Goal: Information Seeking & Learning: Learn about a topic

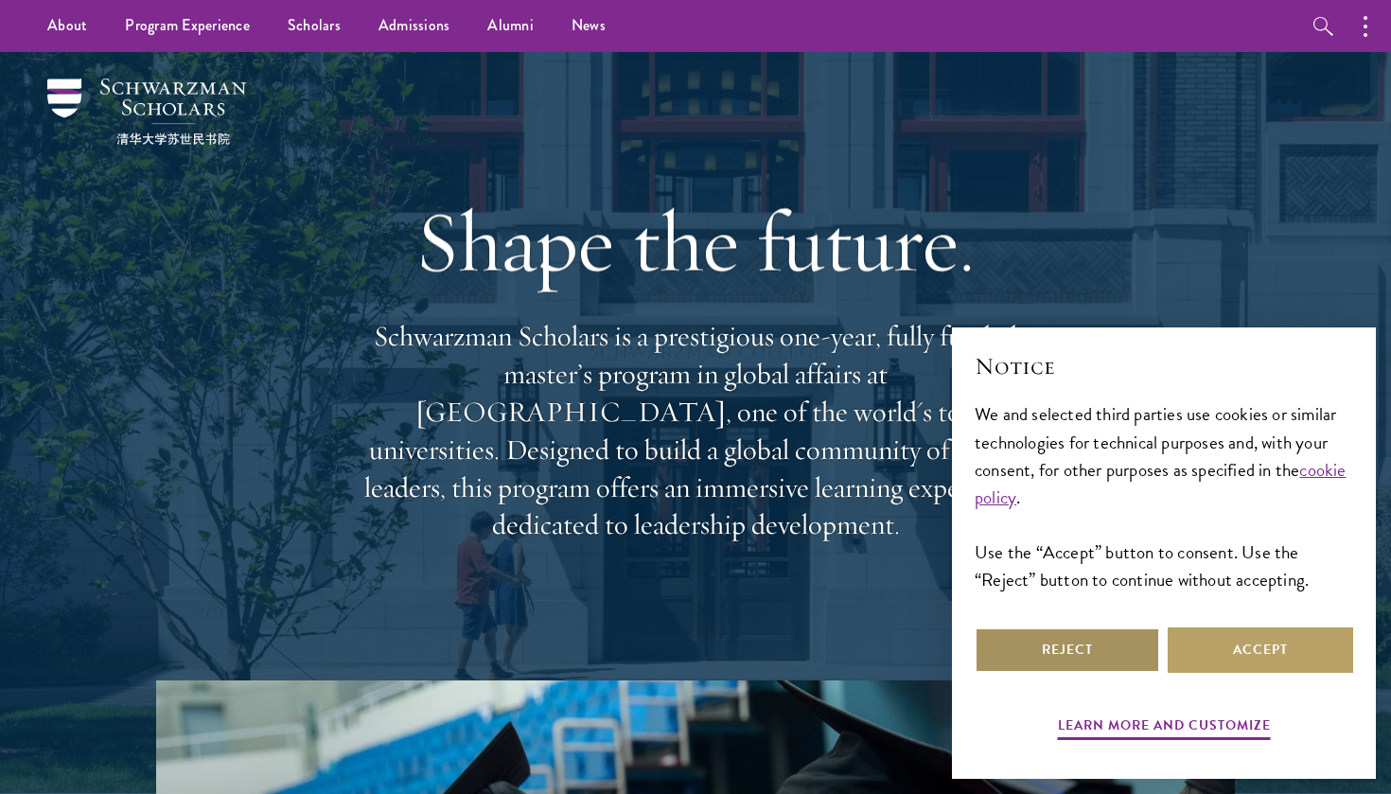
click at [1099, 657] on button "Reject" at bounding box center [1067, 649] width 185 height 45
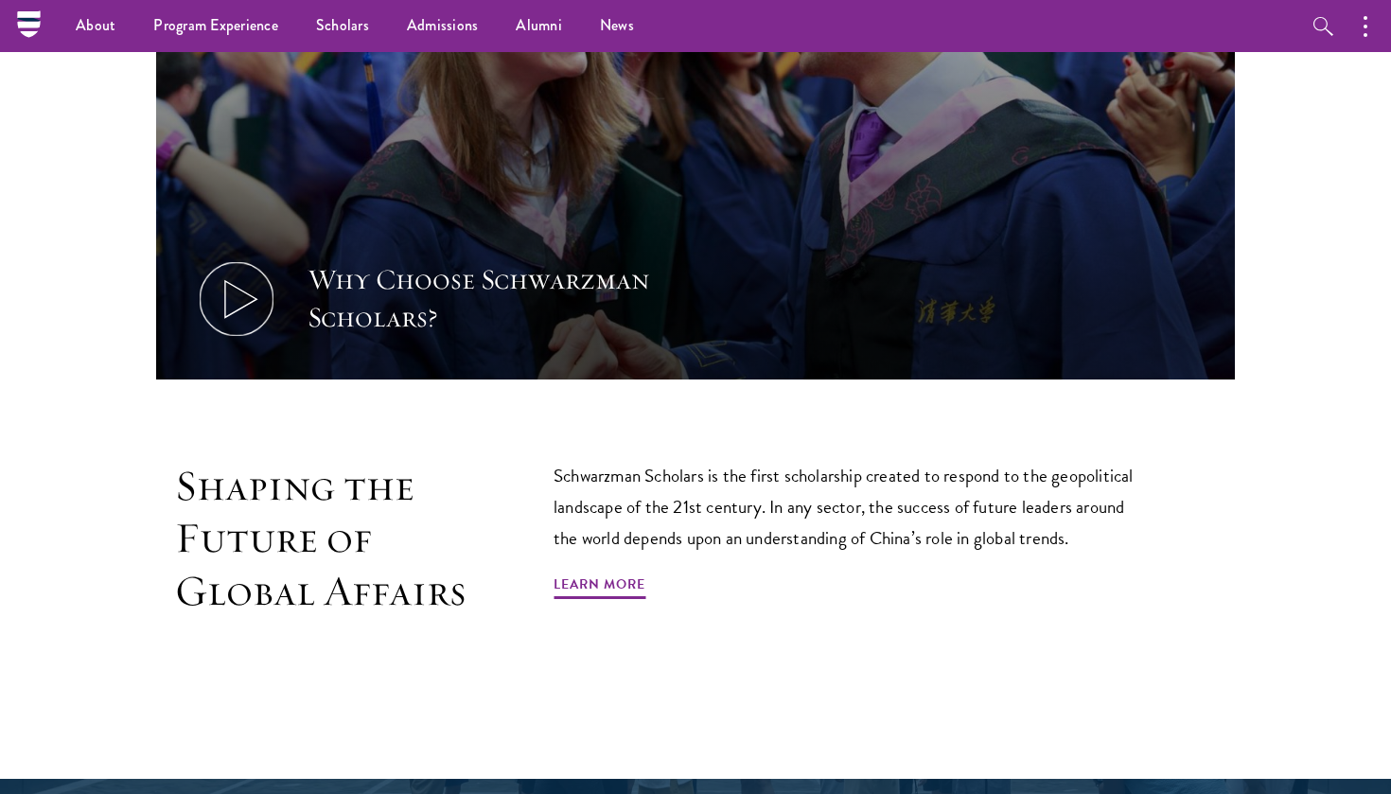
scroll to position [805, 0]
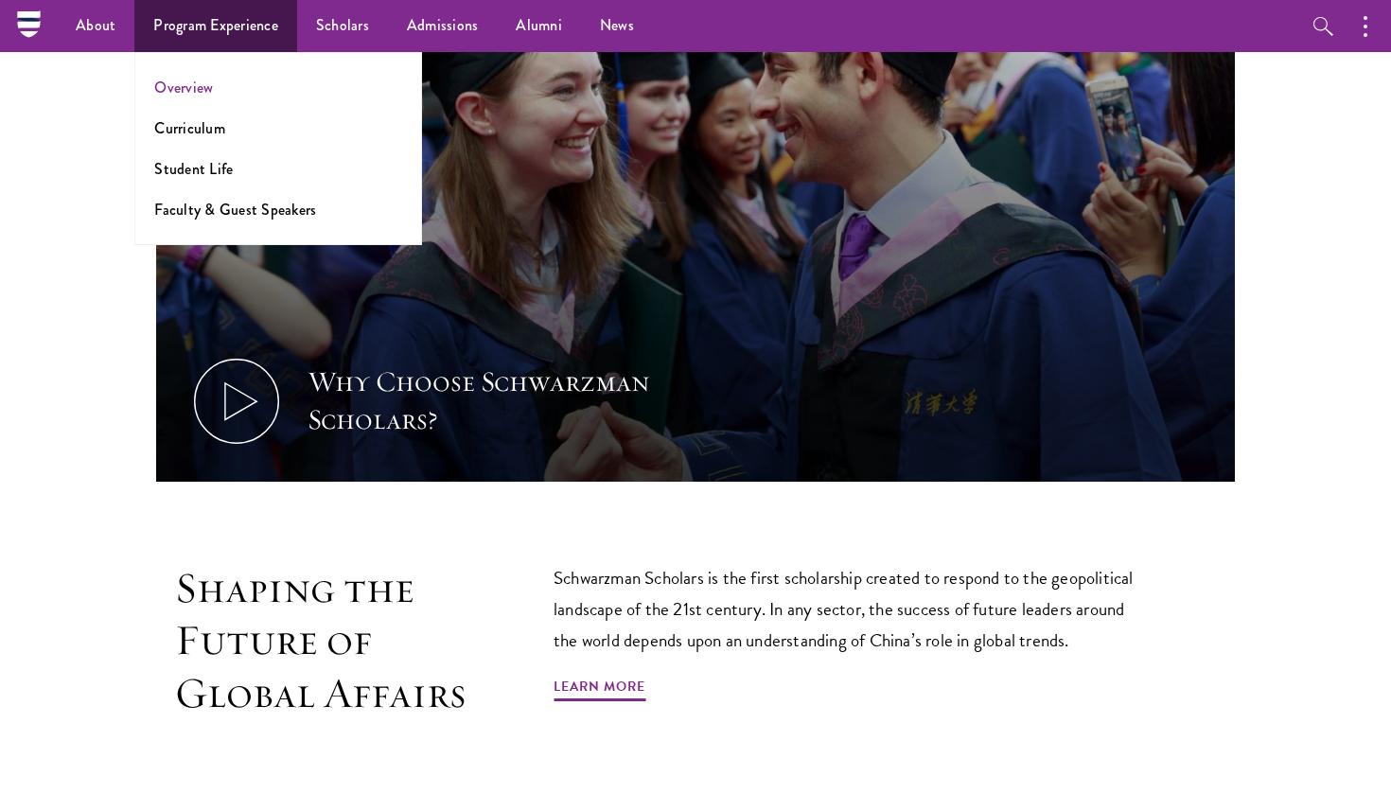
click at [188, 89] on link "Overview" at bounding box center [183, 88] width 59 height 22
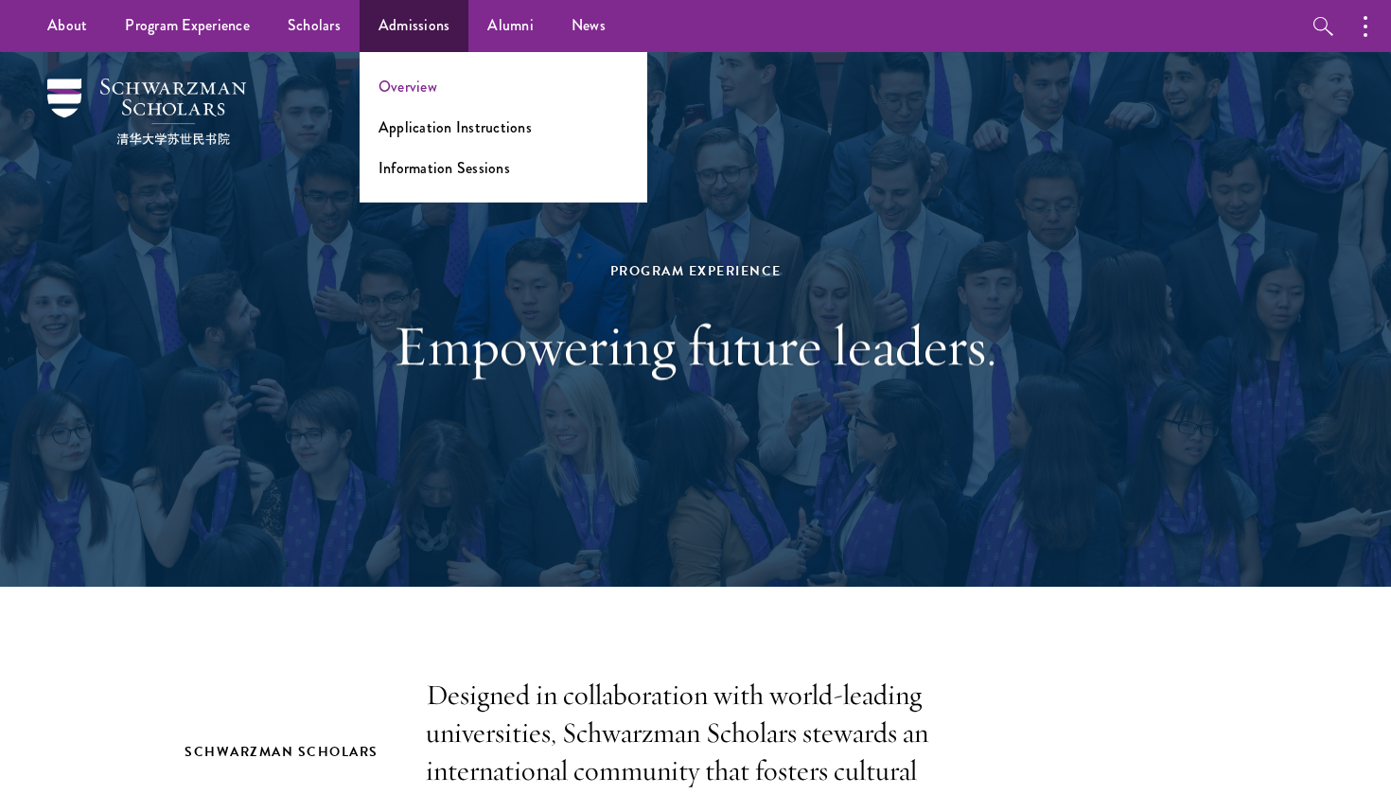
click at [401, 95] on link "Overview" at bounding box center [408, 87] width 59 height 22
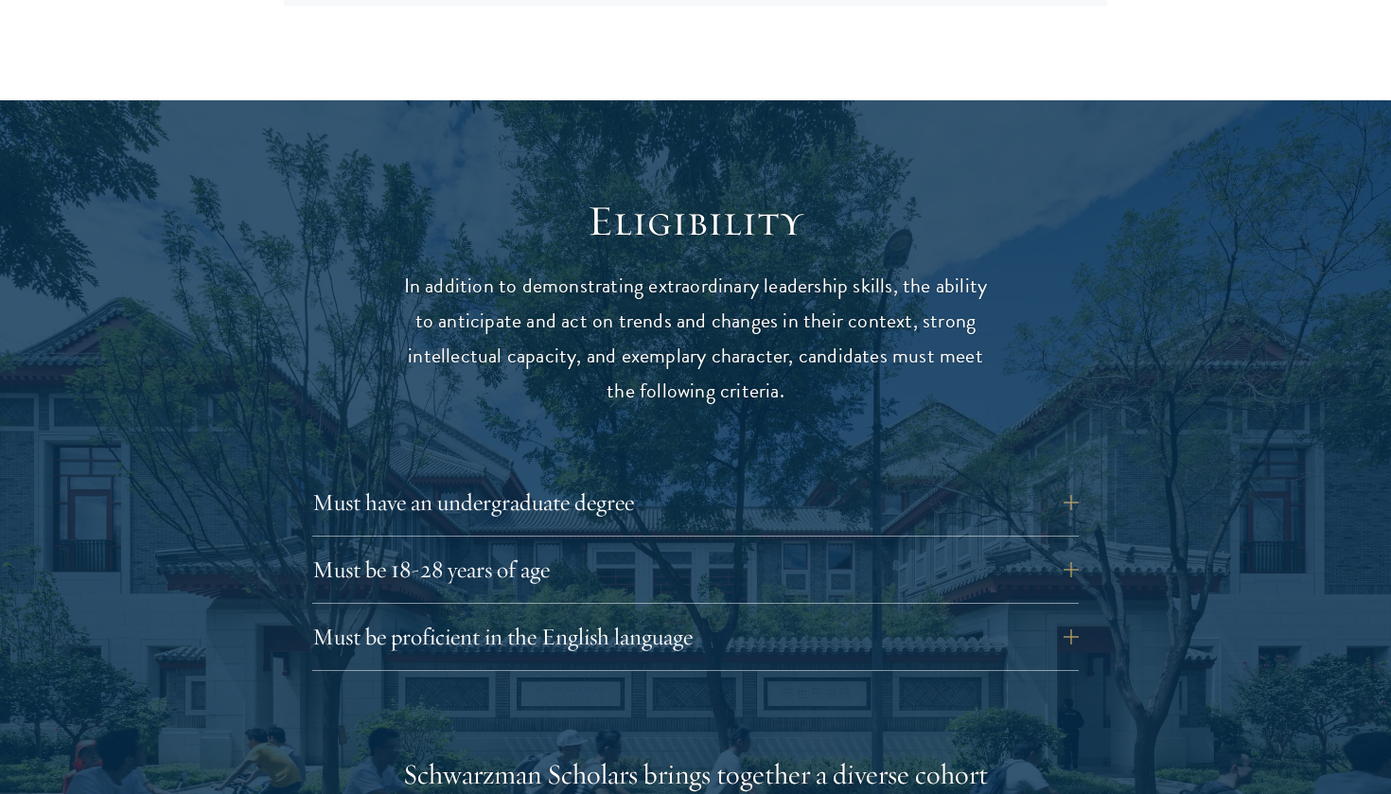
scroll to position [2334, 0]
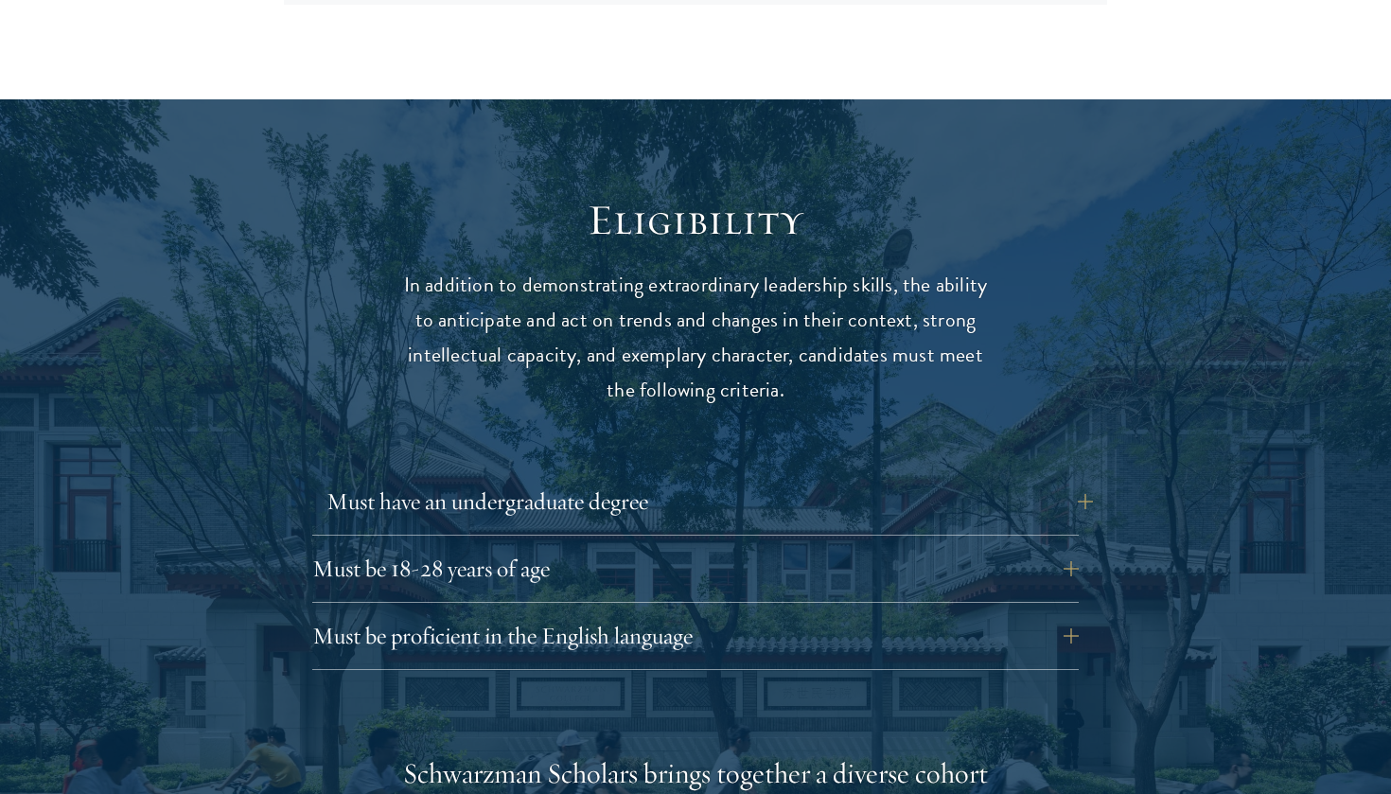
click at [526, 479] on button "Must have an undergraduate degree" at bounding box center [710, 501] width 767 height 45
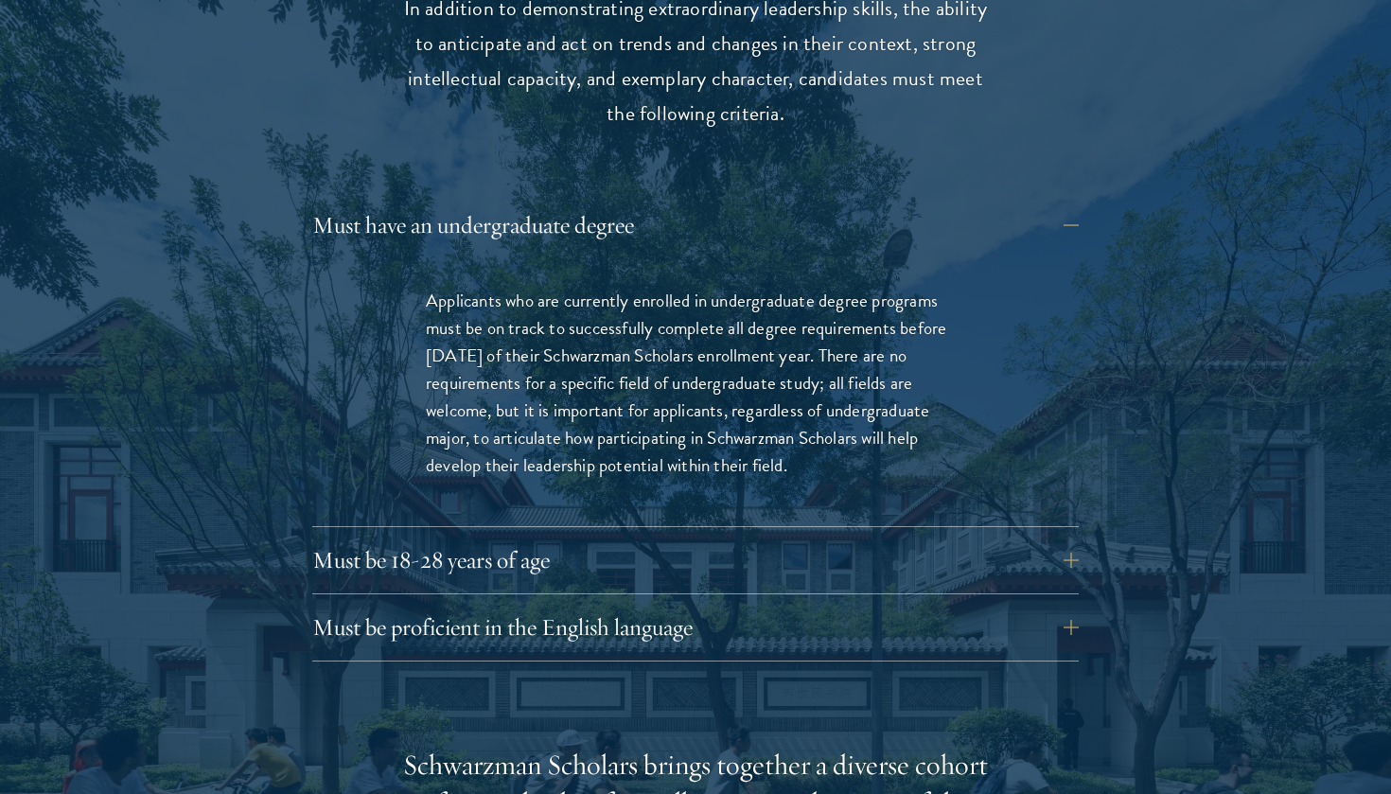
scroll to position [2618, 0]
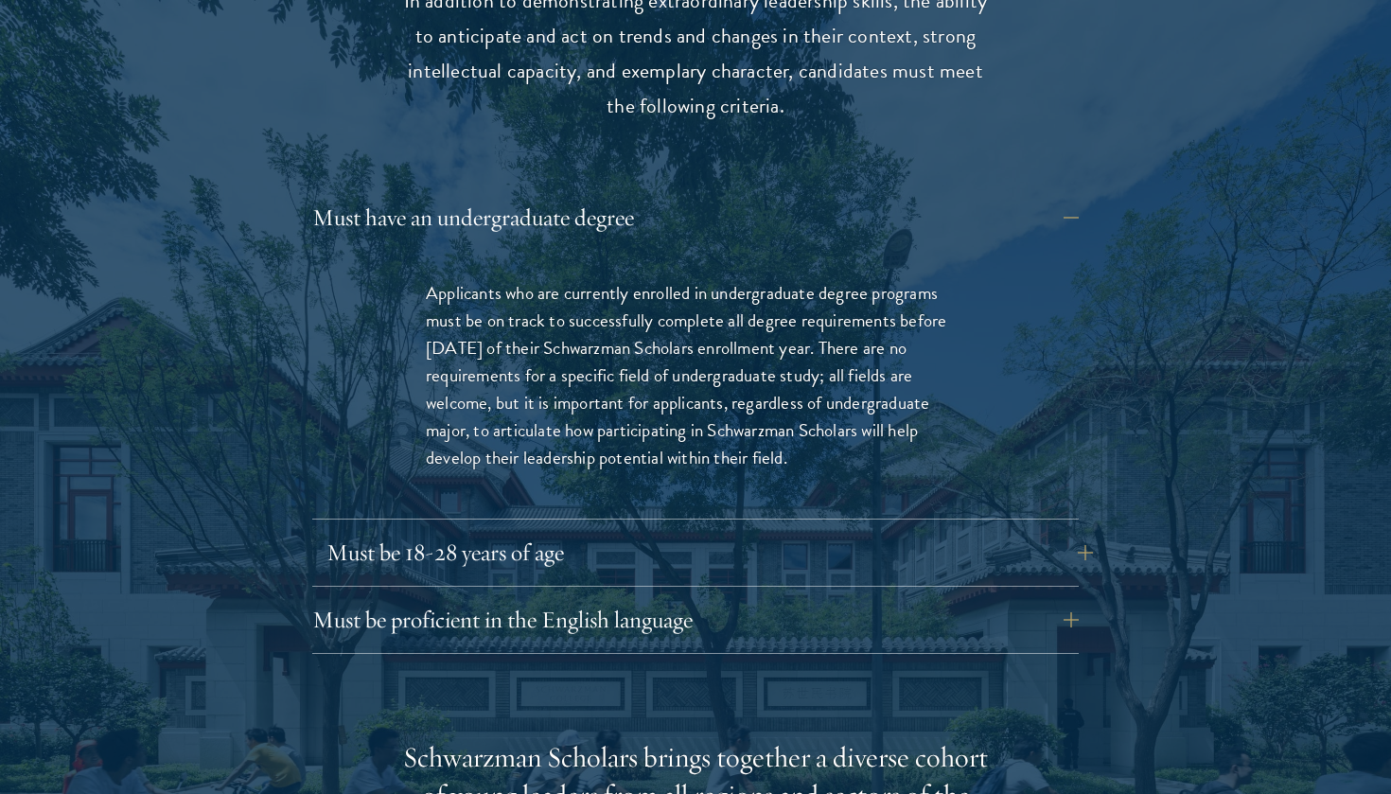
click at [505, 530] on button "Must be 18-28 years of age" at bounding box center [710, 552] width 767 height 45
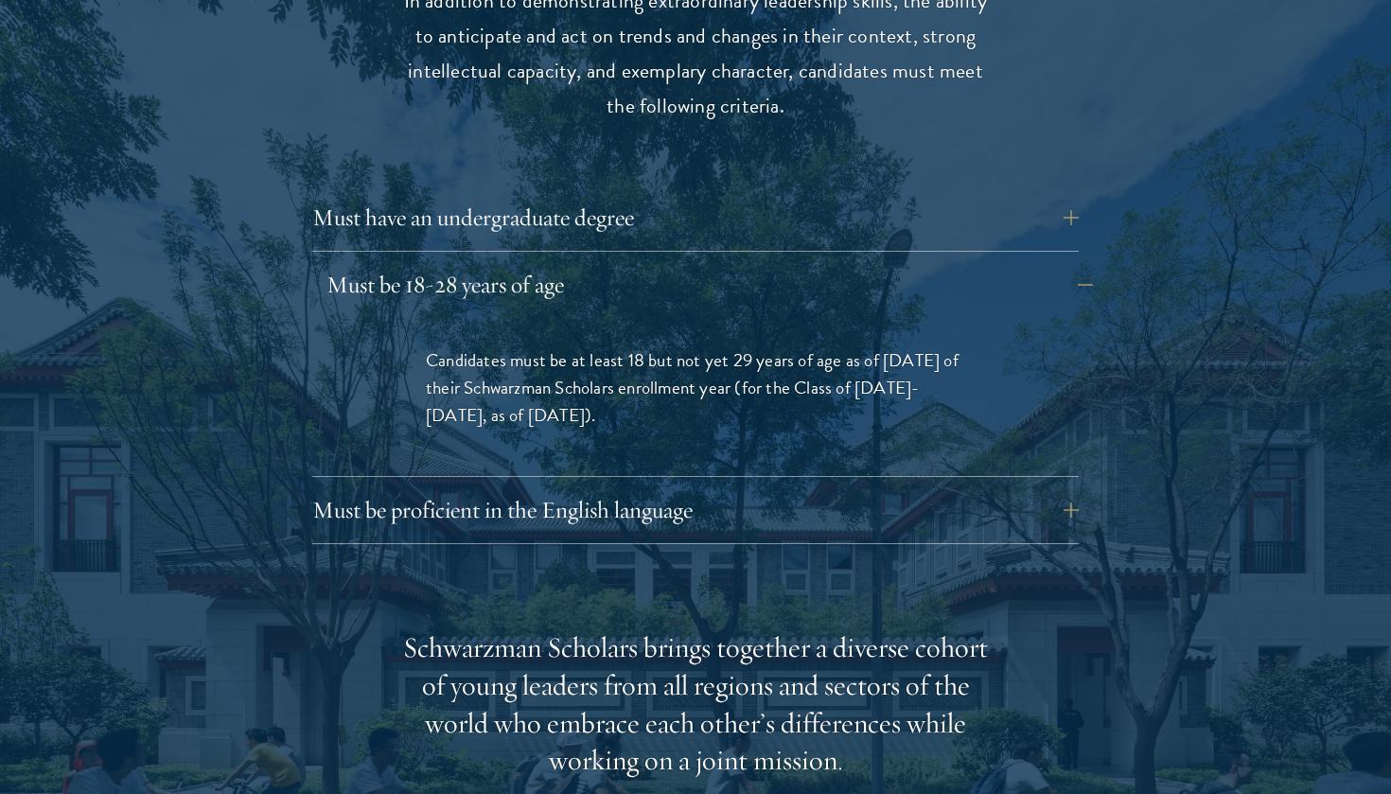
scroll to position [2676, 0]
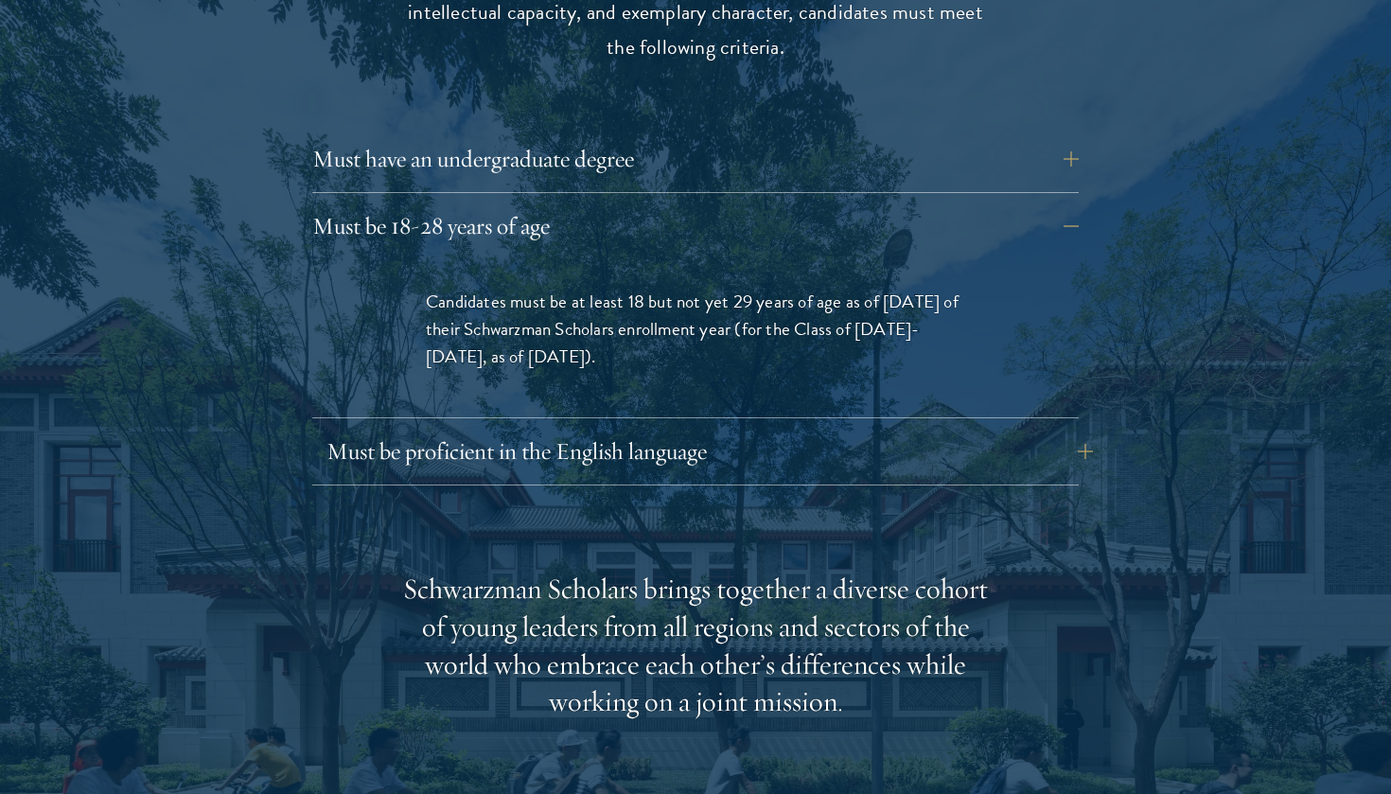
click at [521, 429] on button "Must be proficient in the English language" at bounding box center [710, 451] width 767 height 45
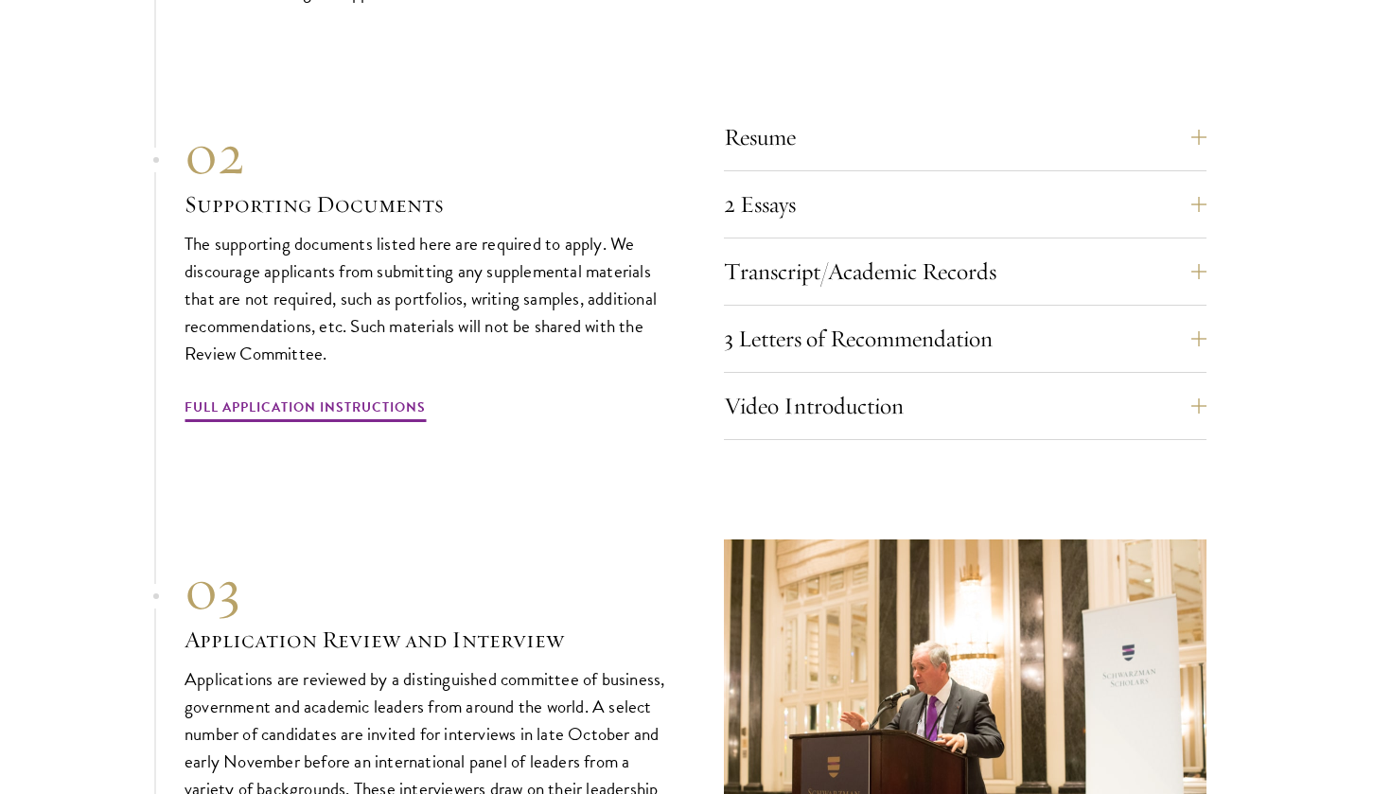
scroll to position [6475, 0]
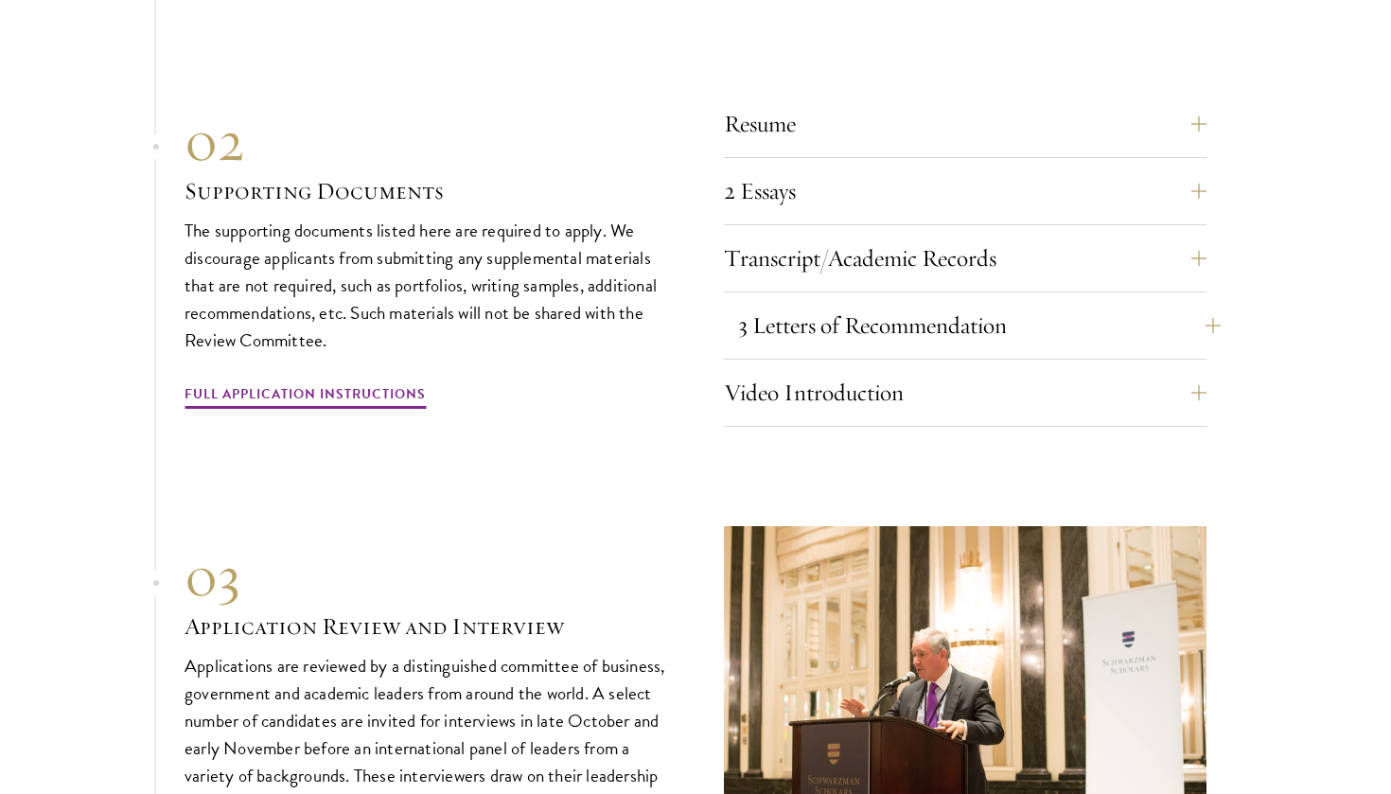
click at [821, 303] on button "3 Letters of Recommendation" at bounding box center [979, 325] width 483 height 45
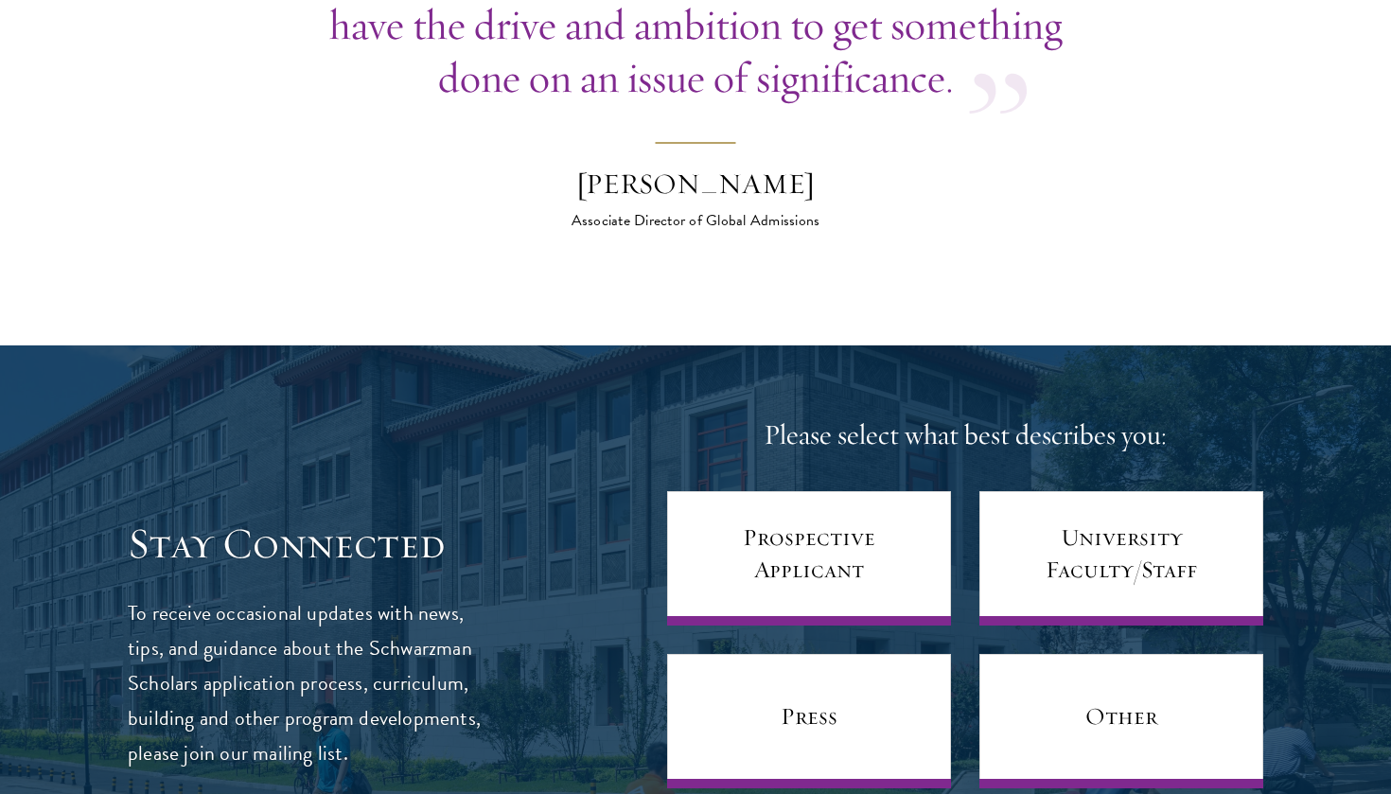
scroll to position [7624, 0]
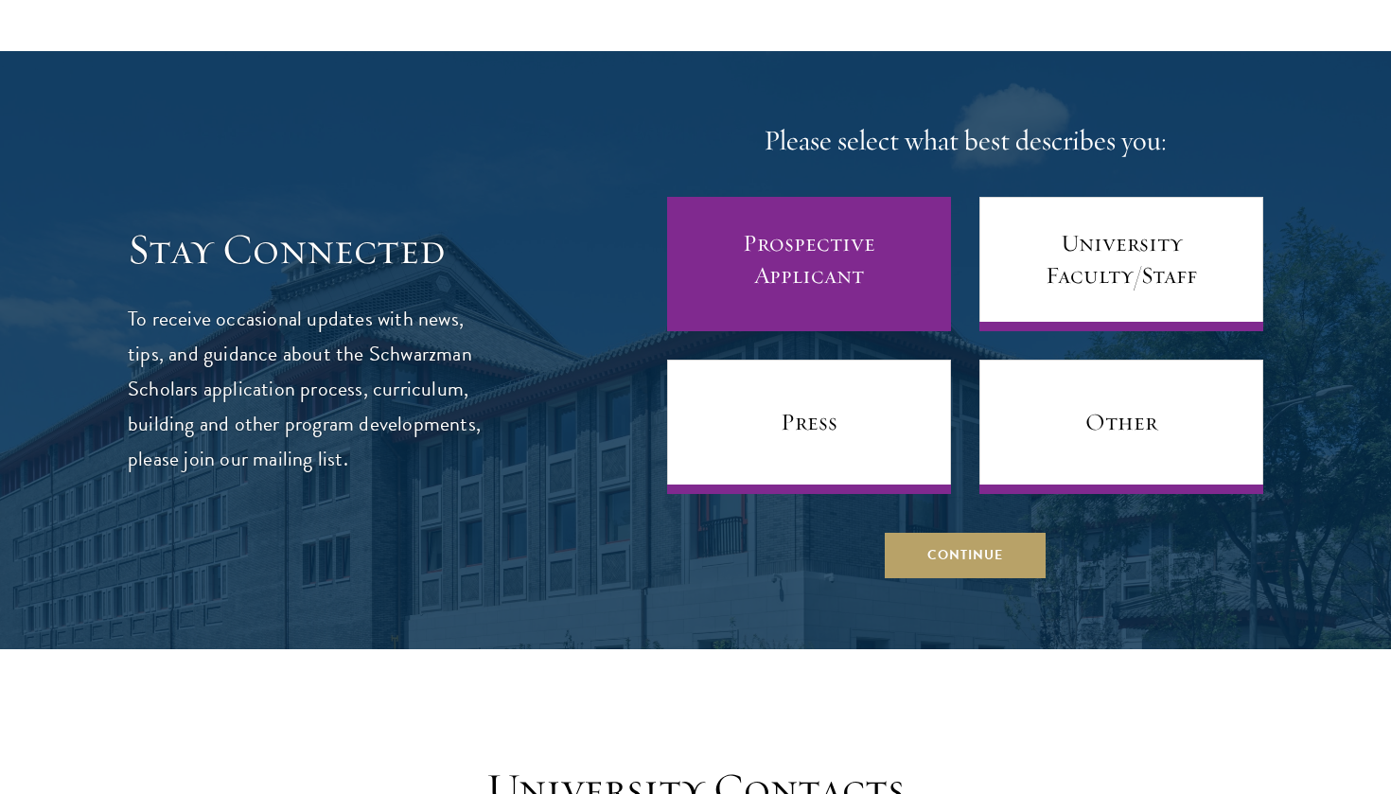
click at [774, 197] on link "Prospective Applicant" at bounding box center [809, 264] width 284 height 134
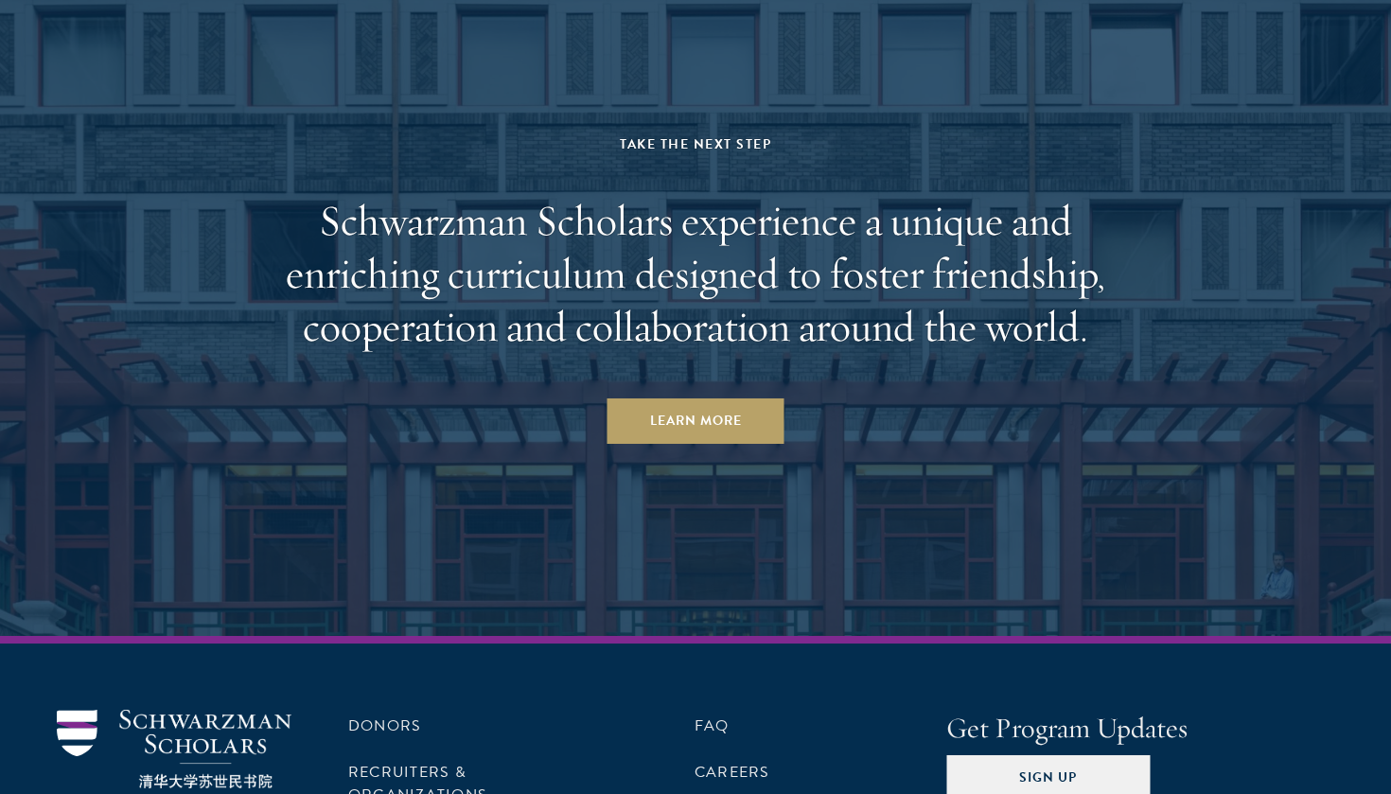
scroll to position [9261, 0]
